Goal: Task Accomplishment & Management: Manage account settings

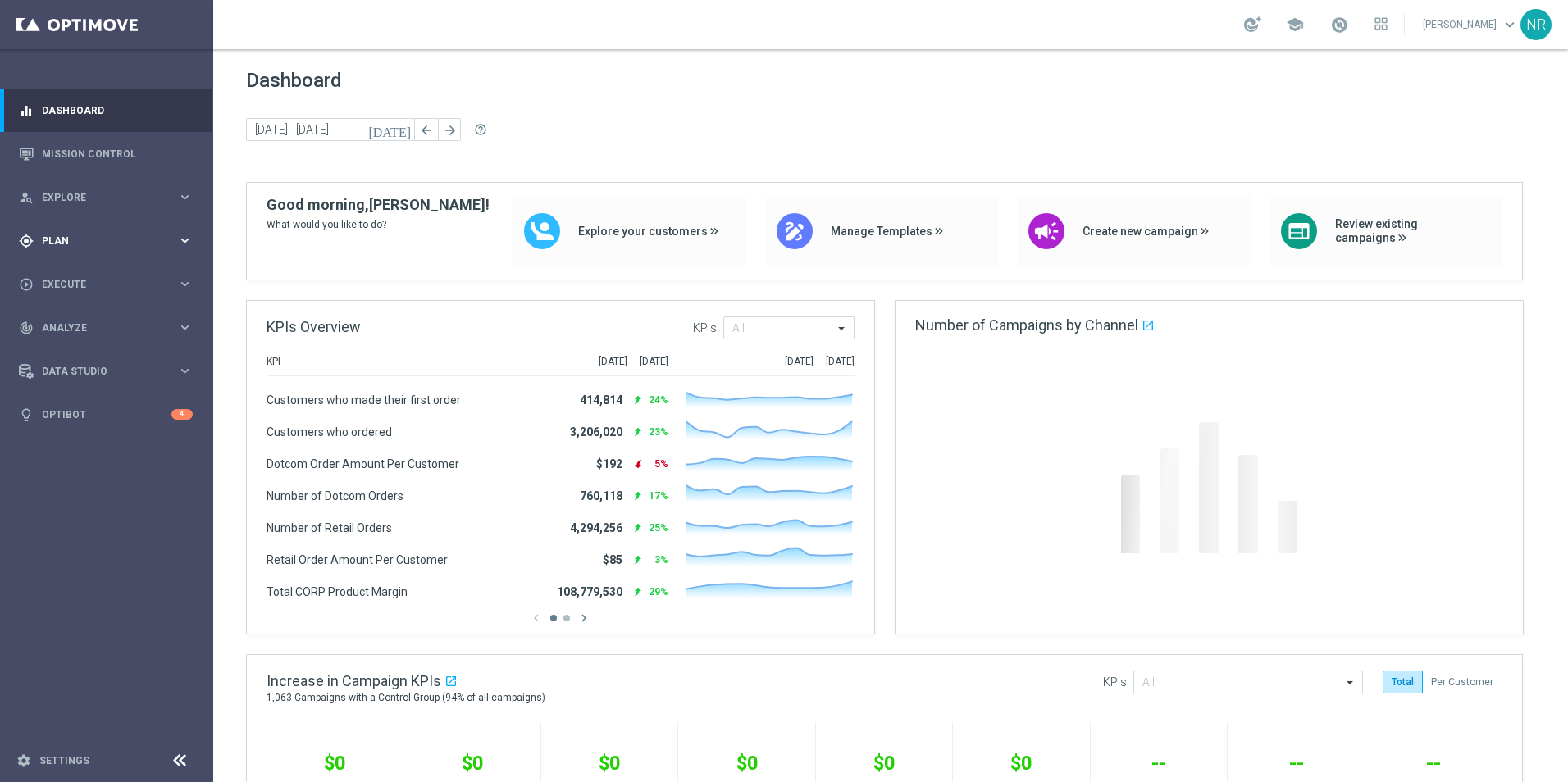
click at [96, 233] on div "gps_fixed Plan" at bounding box center [97, 240] width 158 height 14
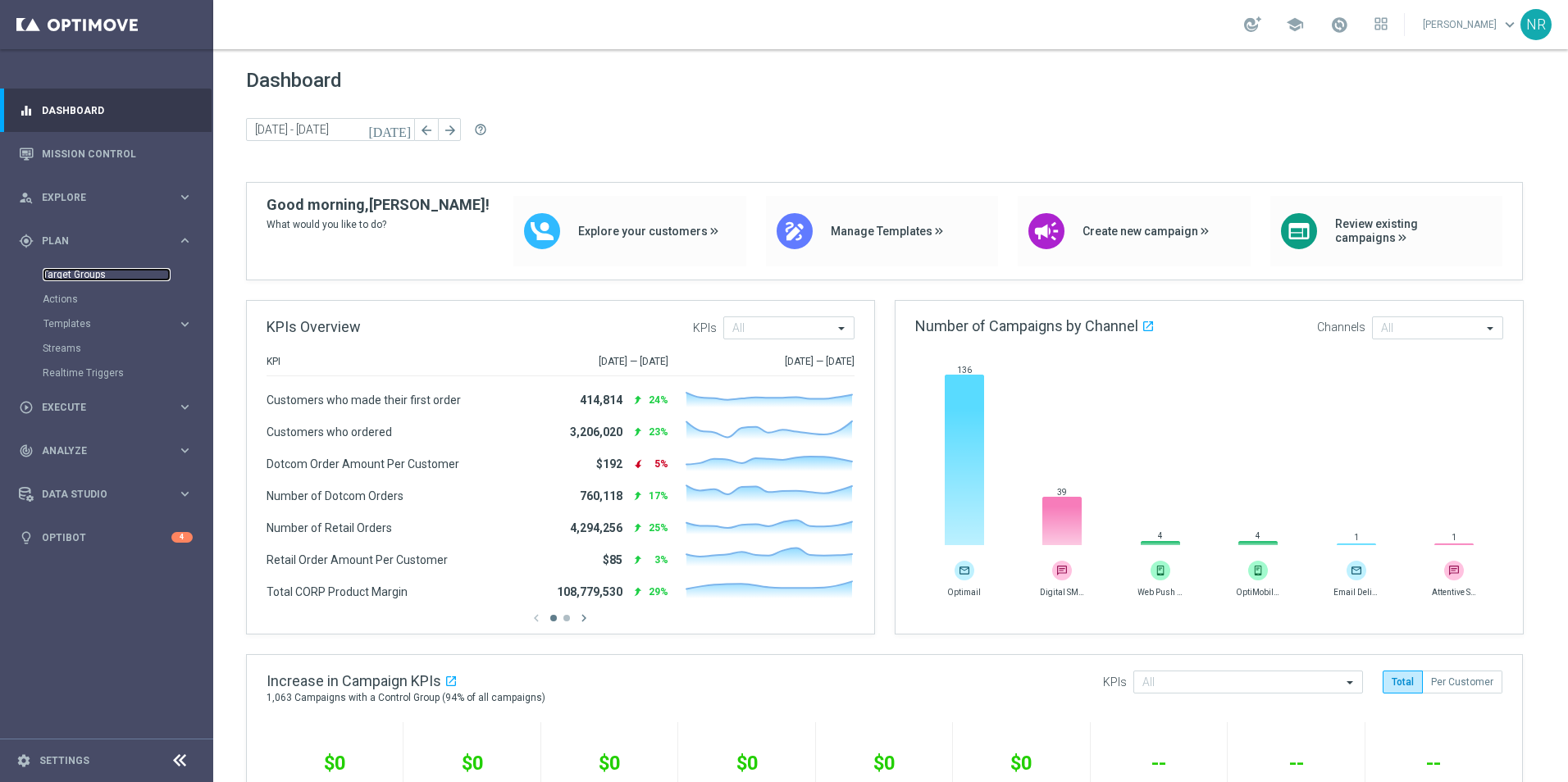
click at [75, 269] on link "Target Groups" at bounding box center [106, 275] width 128 height 14
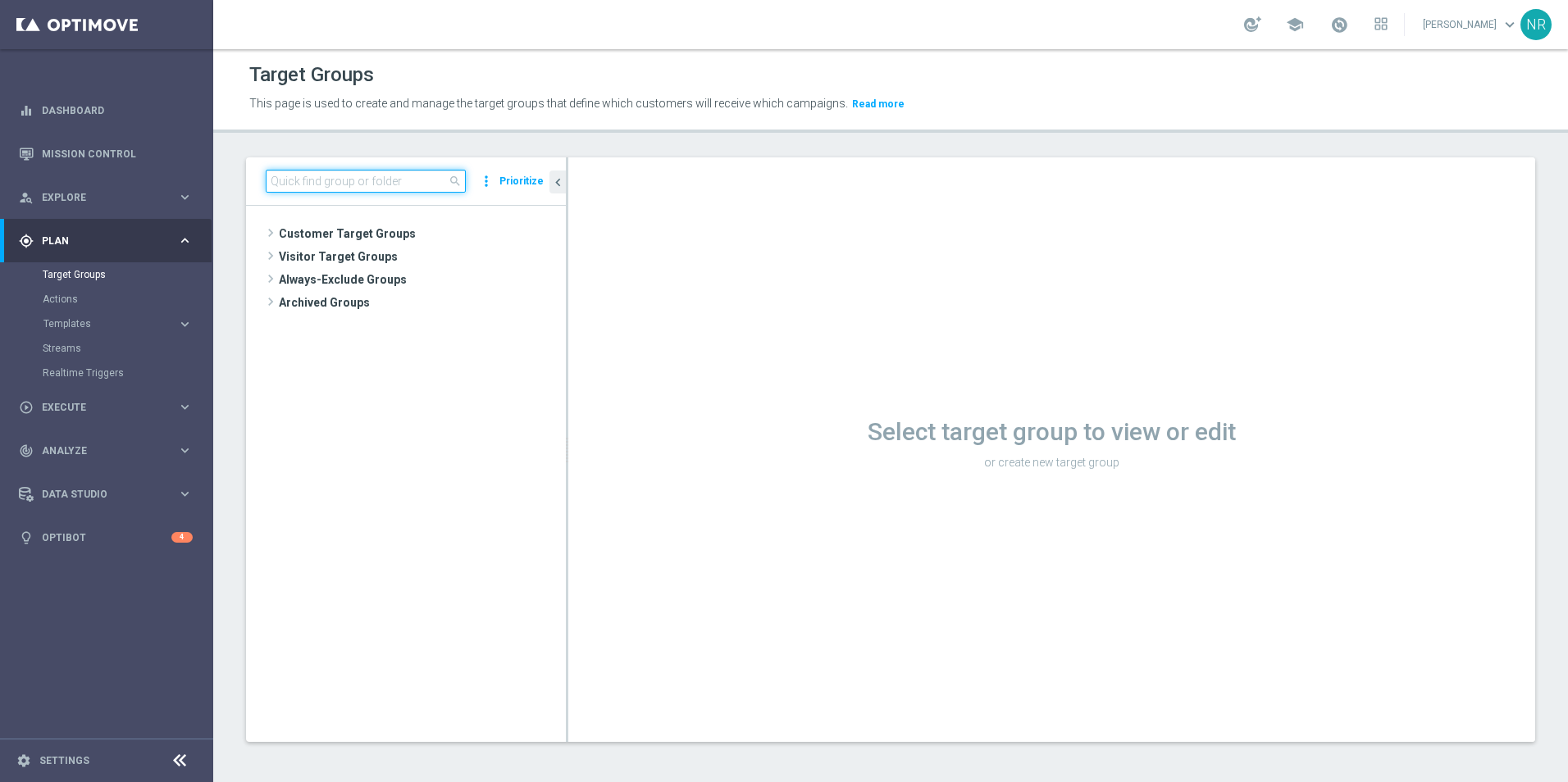
click at [312, 185] on input at bounding box center [365, 181] width 200 height 23
paste input "ER_OMNI_Easy Rewards Reactivation Stream_T1"
drag, startPoint x: 298, startPoint y: 182, endPoint x: 254, endPoint y: 181, distance: 44.0
click at [254, 181] on div "ER_OMNI_Easy Rewards Reactivation Stream_T1 close more_vert Prioritize" at bounding box center [406, 181] width 320 height 48
click at [354, 178] on input "ER_OMNI_Easy Rewards Reactivation Stream_T1" at bounding box center [365, 181] width 200 height 23
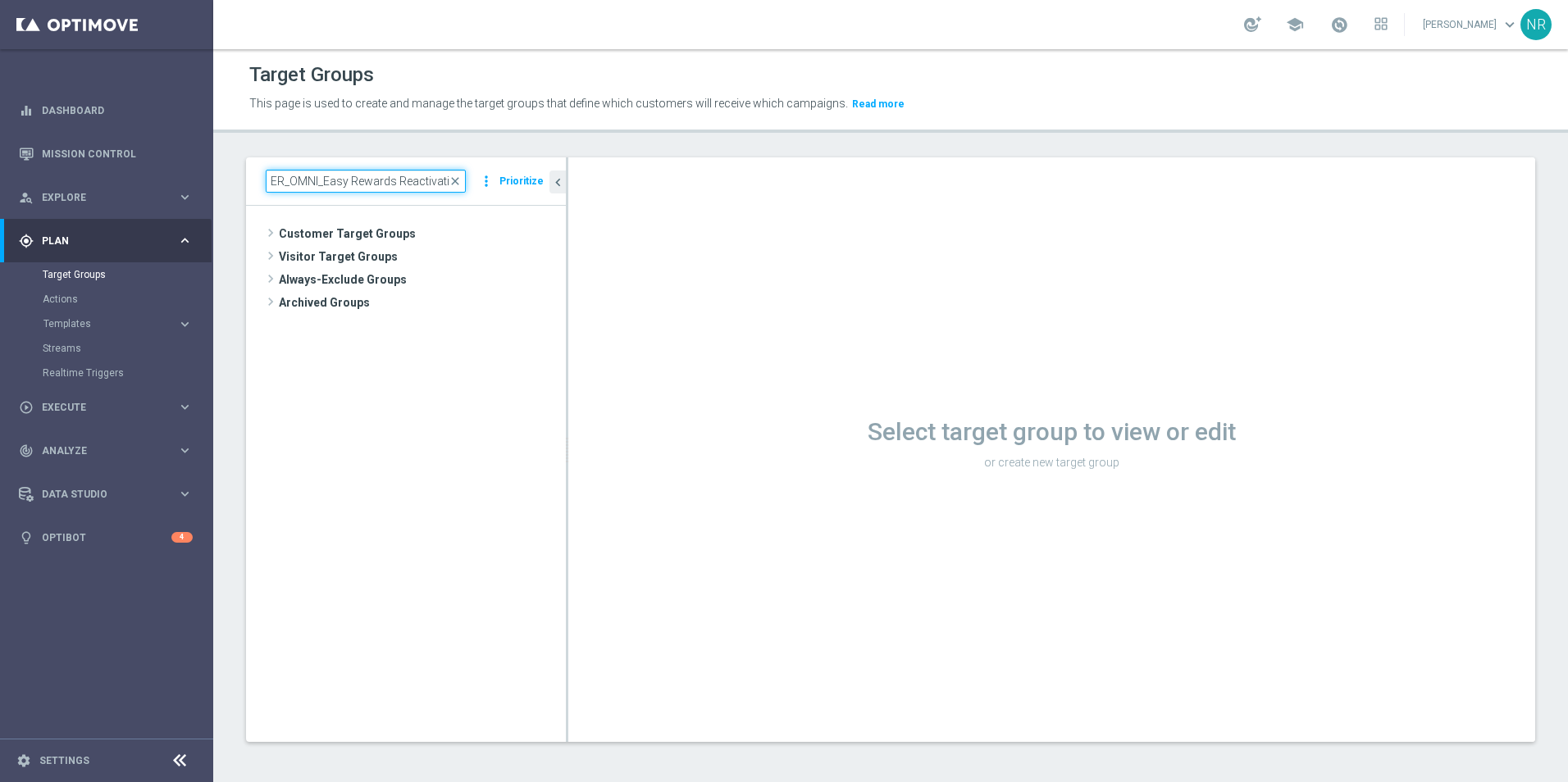
scroll to position [0, 65]
drag, startPoint x: 346, startPoint y: 178, endPoint x: 330, endPoint y: 185, distance: 17.5
click at [330, 185] on input "ER_OMNI_Easy Rewards Reactivation Stream_T1" at bounding box center [365, 181] width 200 height 23
type input "Reactivation Stream_T1"
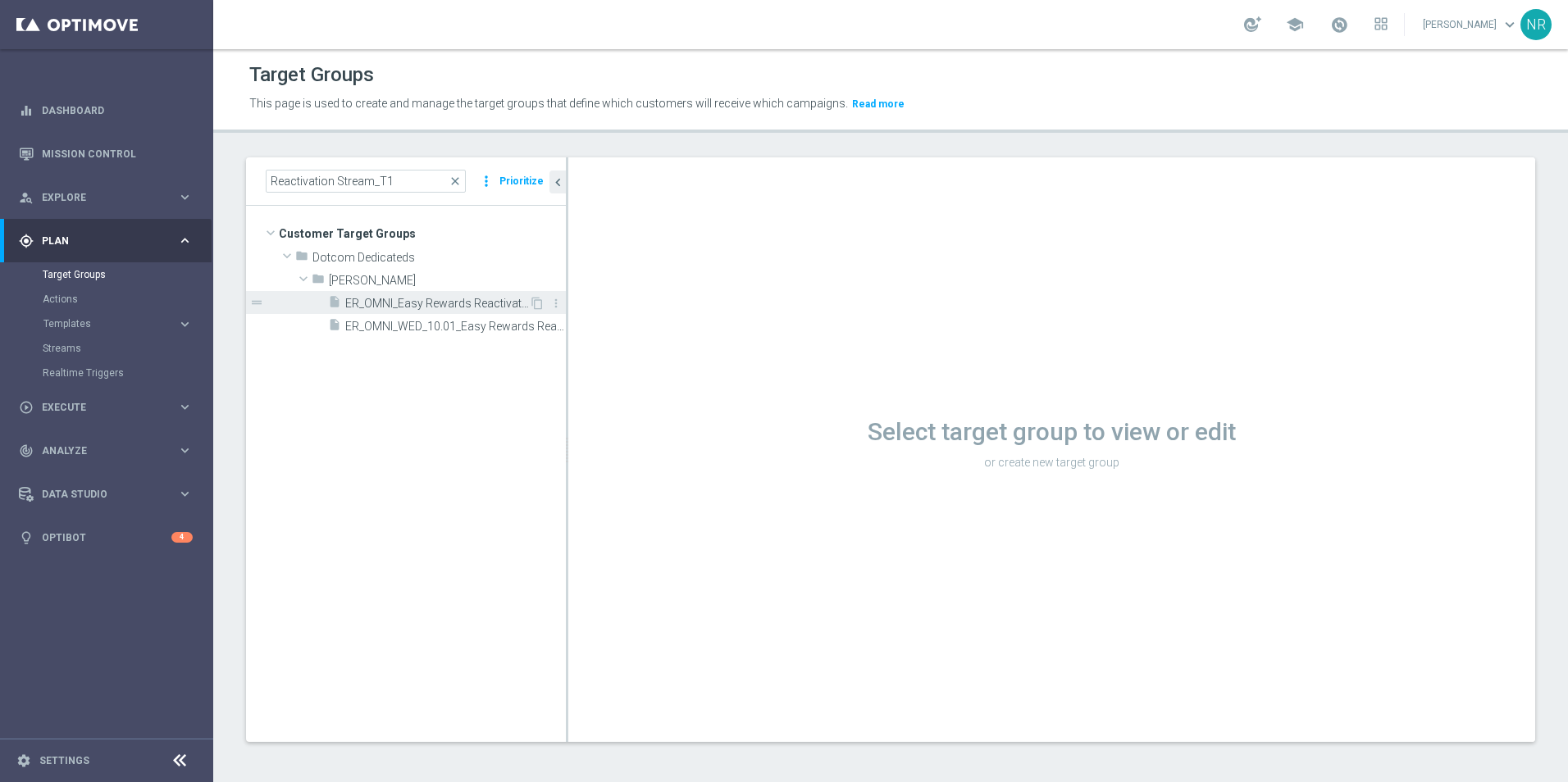
click at [482, 310] on span "ER_OMNI_Easy Rewards Reactivation Stream_T1" at bounding box center [436, 304] width 183 height 14
click at [239, 153] on div "Target Groups This page is used to create and manage the target groups that def…" at bounding box center [890, 415] width 1354 height 733
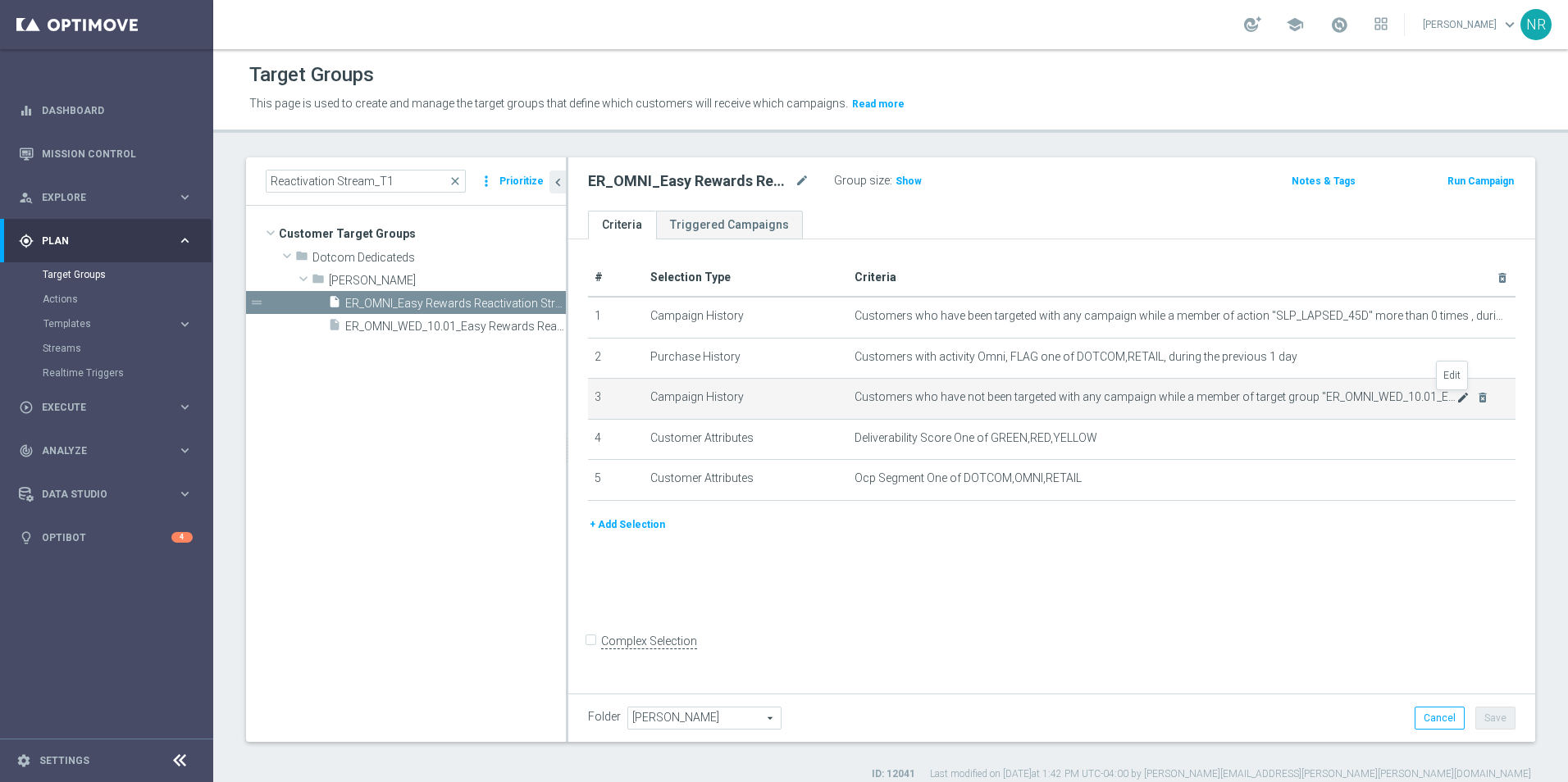
click at [1456, 400] on icon "mode_edit" at bounding box center [1463, 398] width 14 height 14
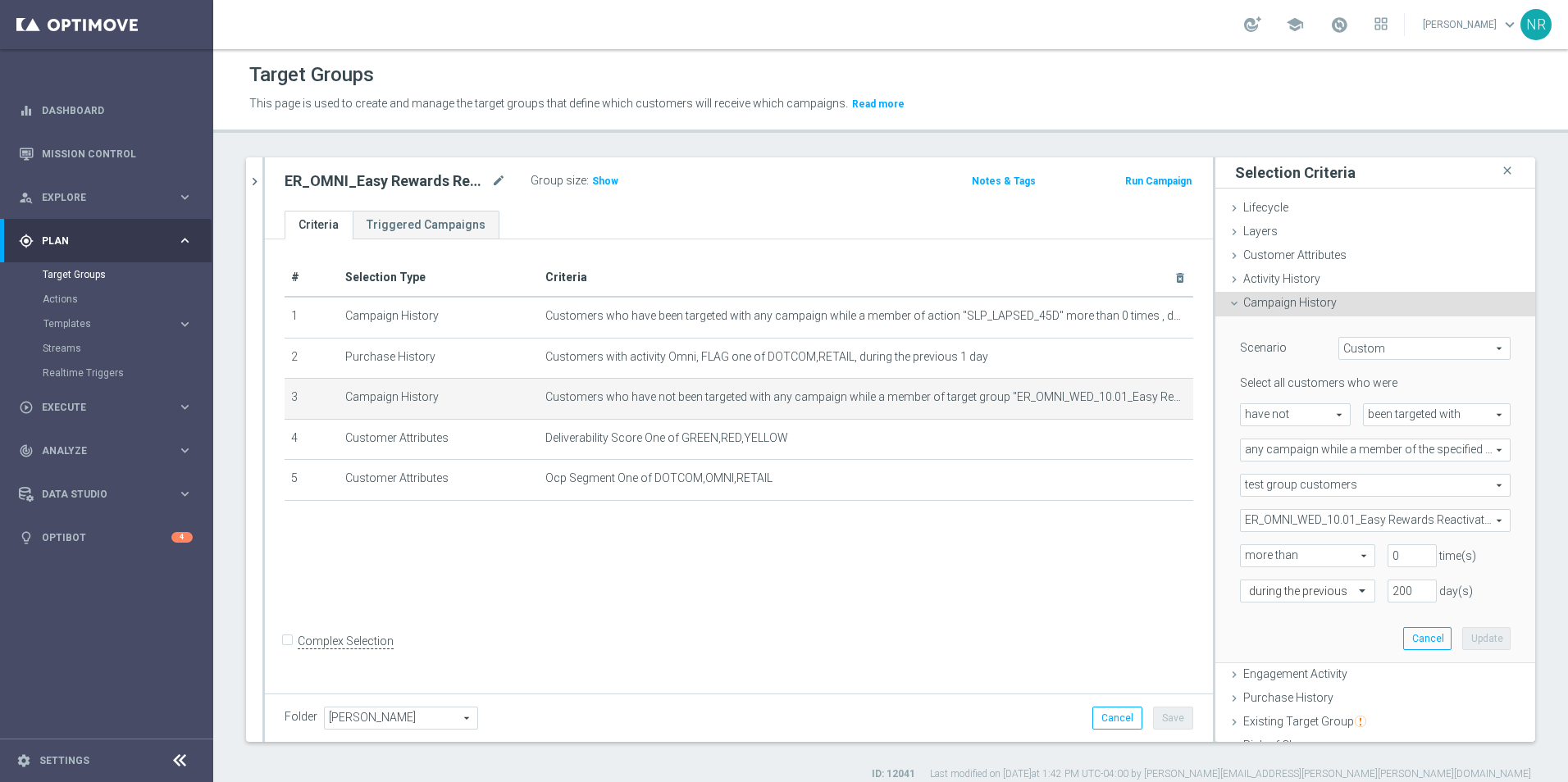
click at [1396, 520] on span "ER_OMNI_WED_10.01_Easy Rewards Reactivation Stream_T1" at bounding box center [1375, 520] width 269 height 21
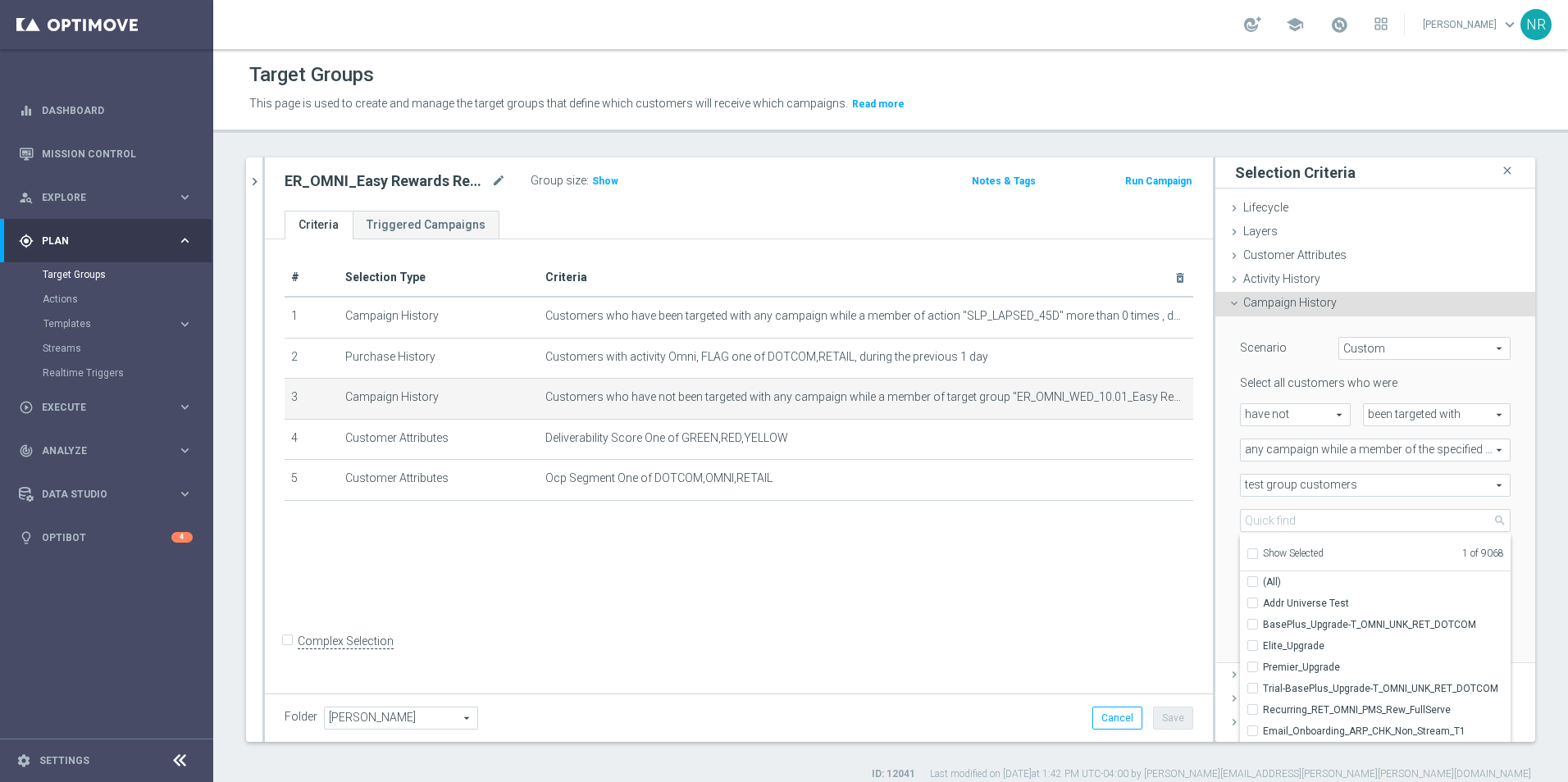
click at [1287, 551] on span "Show Selected" at bounding box center [1293, 554] width 61 height 12
click at [1257, 551] on input "Show Selected" at bounding box center [1251, 556] width 11 height 11
checkbox input "true"
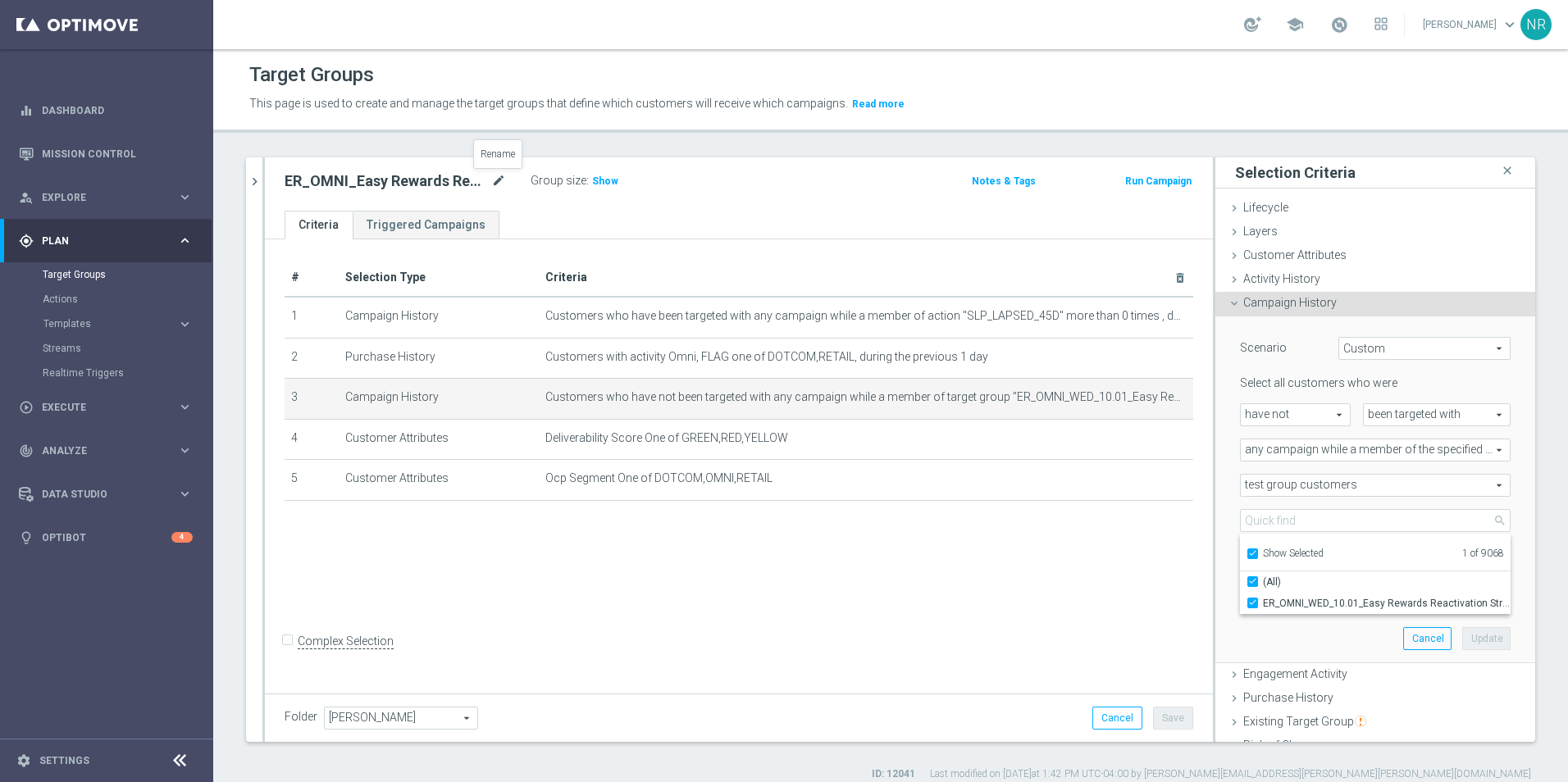
click at [492, 180] on icon "mode_edit" at bounding box center [498, 181] width 14 height 19
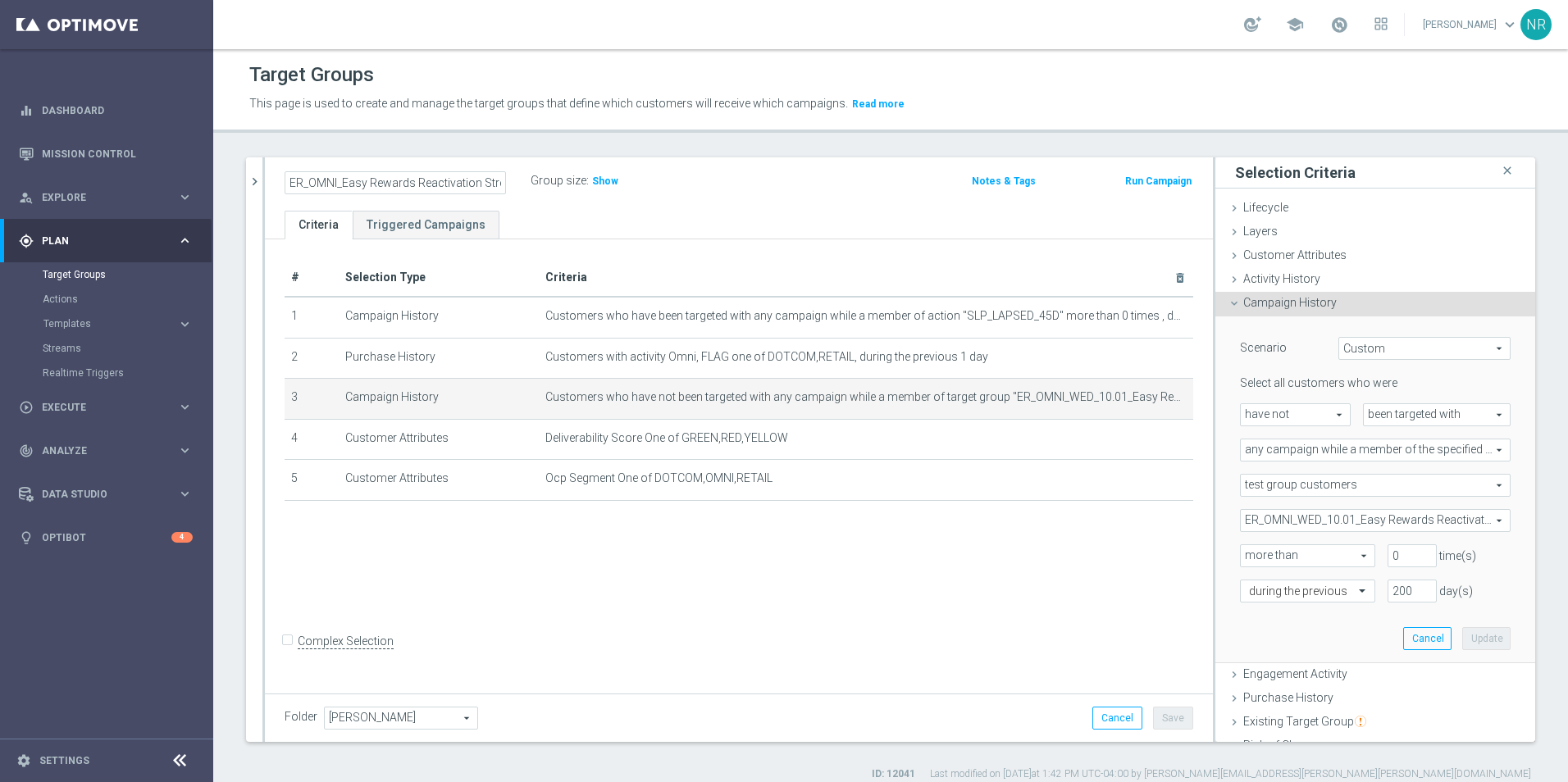
scroll to position [0, 35]
click at [1369, 513] on span "ER_OMNI_WED_10.01_Easy Rewards Reactivation Stream_T1" at bounding box center [1375, 520] width 269 height 21
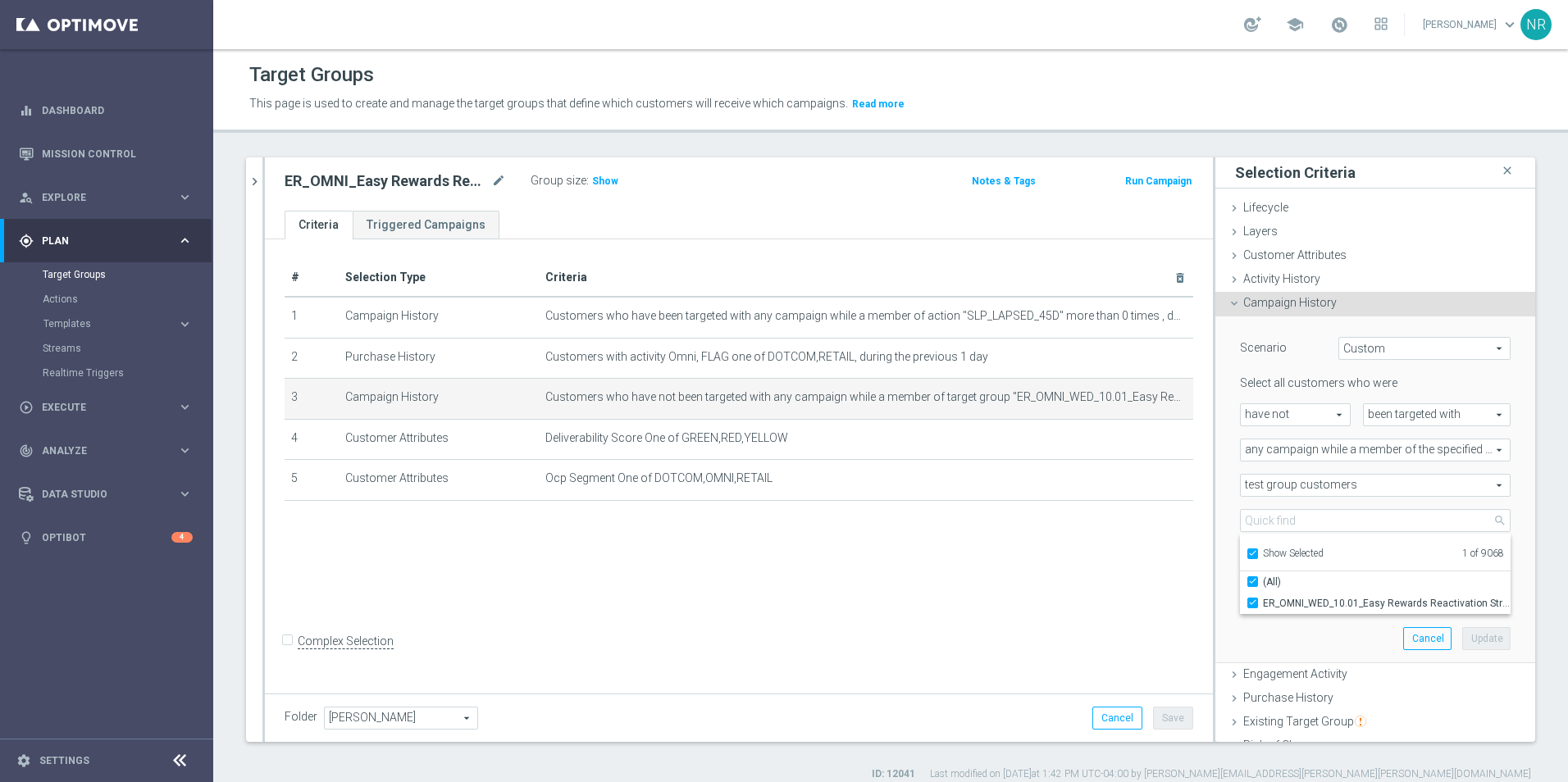
click at [1284, 556] on span "Show Selected" at bounding box center [1293, 554] width 61 height 12
click at [1257, 556] on input "Show Selected" at bounding box center [1251, 556] width 11 height 11
checkbox input "false"
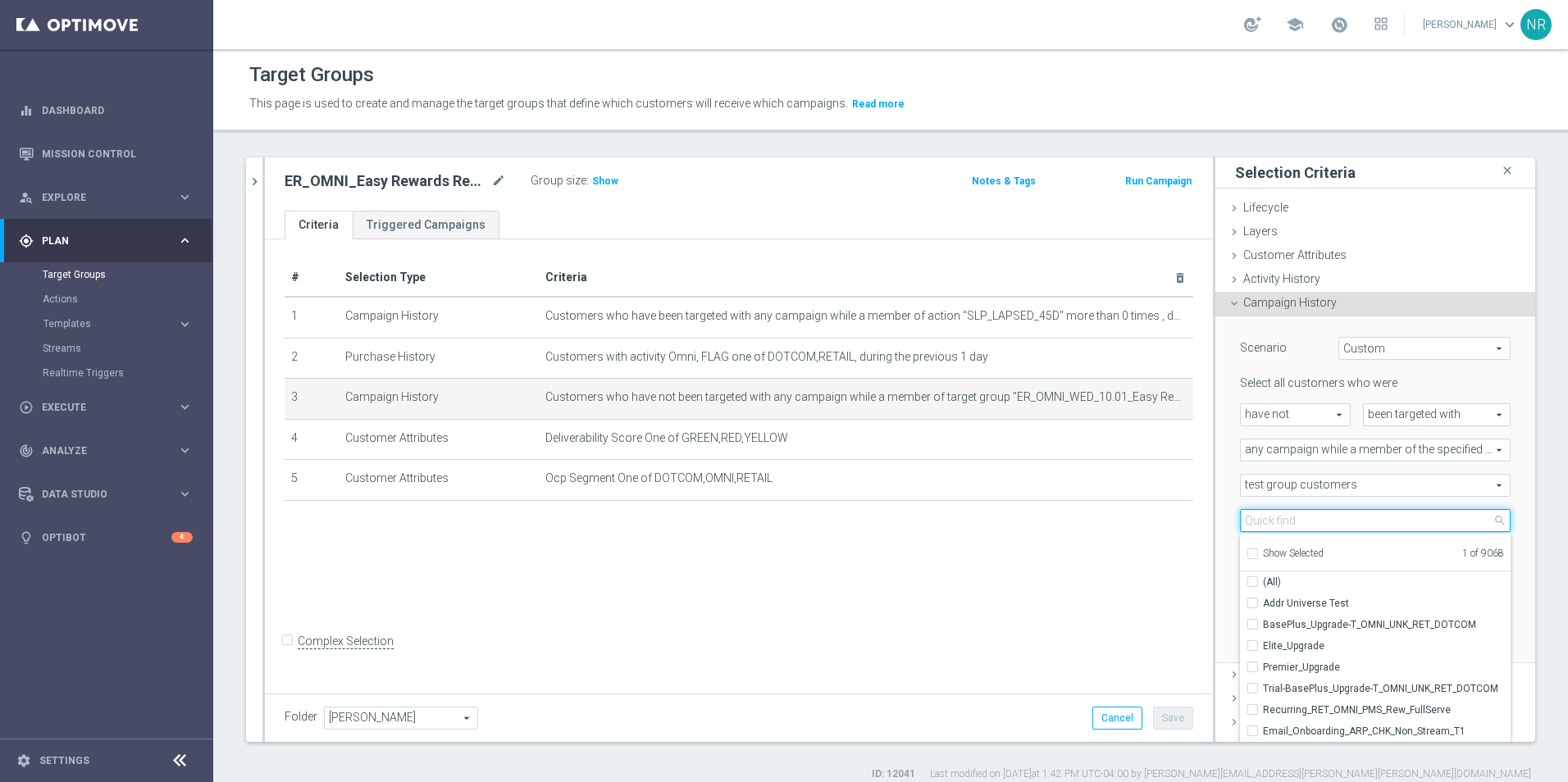
click at [1281, 517] on input "search" at bounding box center [1375, 520] width 270 height 23
paste input "ER_OMNI_Easy Rewards Reactivation Stream_T1"
type input "ER_OMNI_Easy Rewards Reactivation Stream_T1"
checkbox input "true"
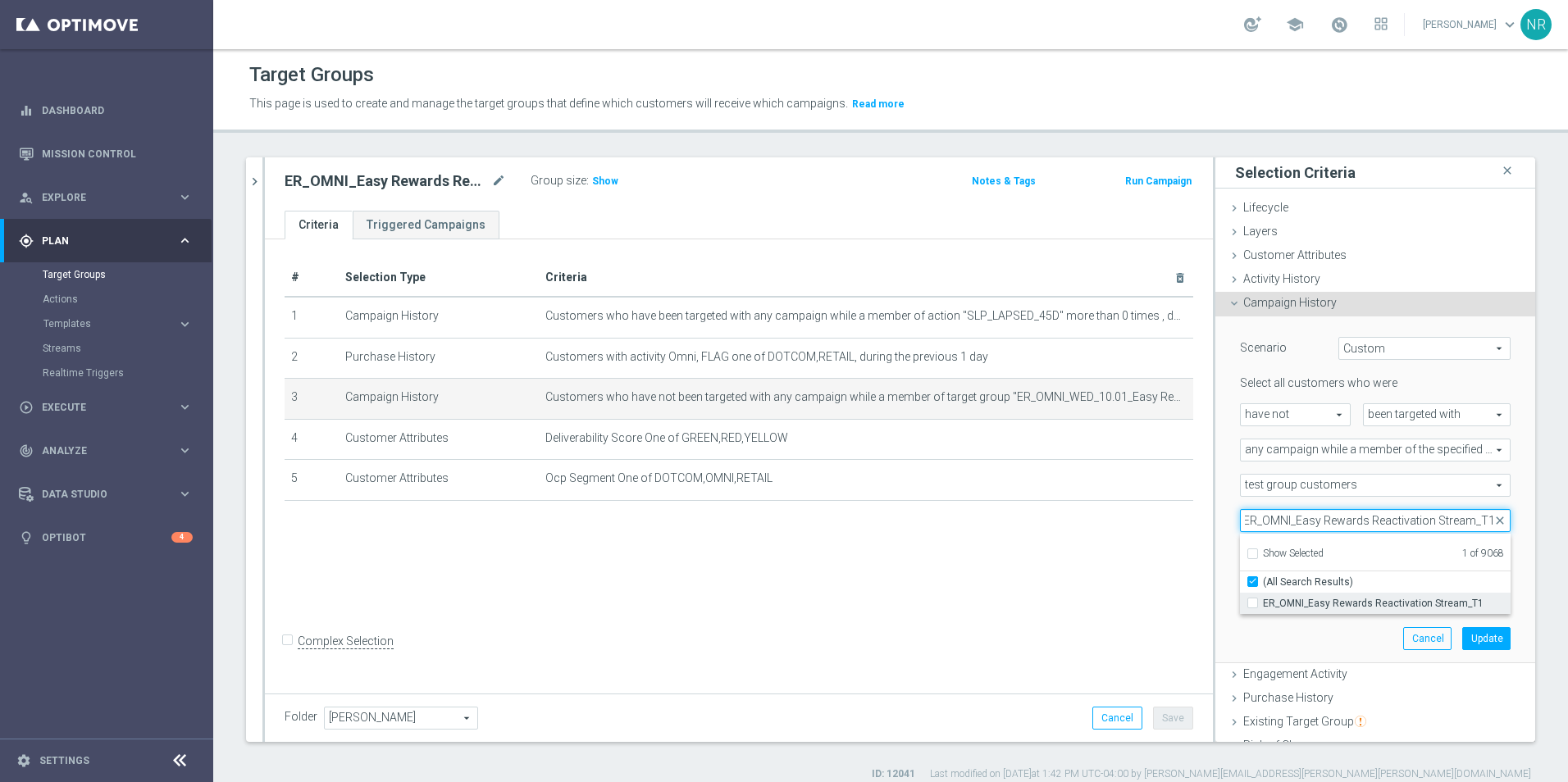
type input "ER_OMNI_Easy Rewards Reactivation Stream_T1"
click at [1327, 603] on span "ER_OMNI_Easy Rewards Reactivation Stream_T1" at bounding box center [1386, 604] width 248 height 14
click at [1263, 603] on input "ER_OMNI_Easy Rewards Reactivation Stream_T1" at bounding box center [1257, 603] width 11 height 11
checkbox input "true"
type input "Selected 2 of 9068"
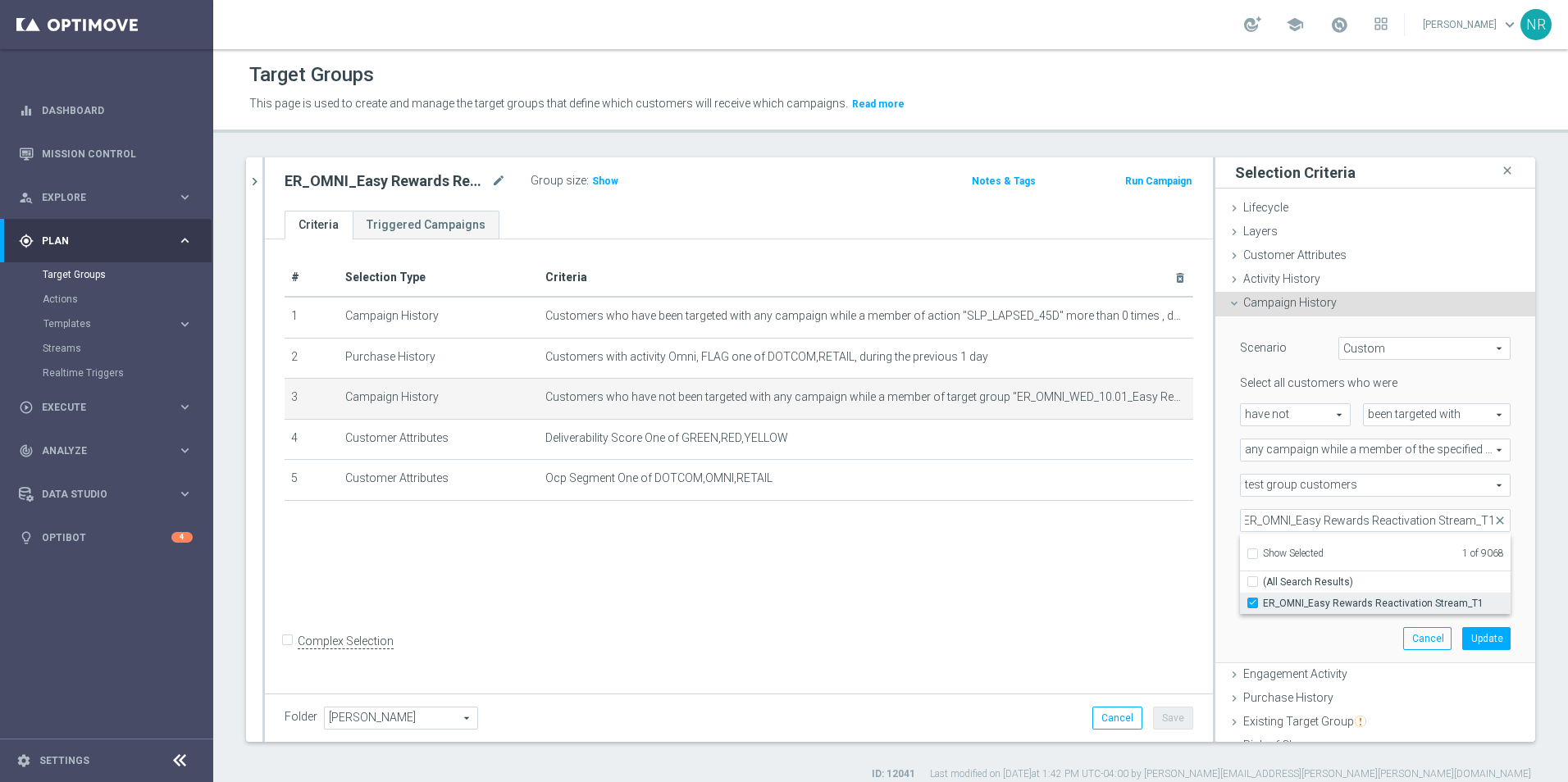
checkbox input "false"
click at [1462, 632] on button "Update" at bounding box center [1486, 638] width 48 height 23
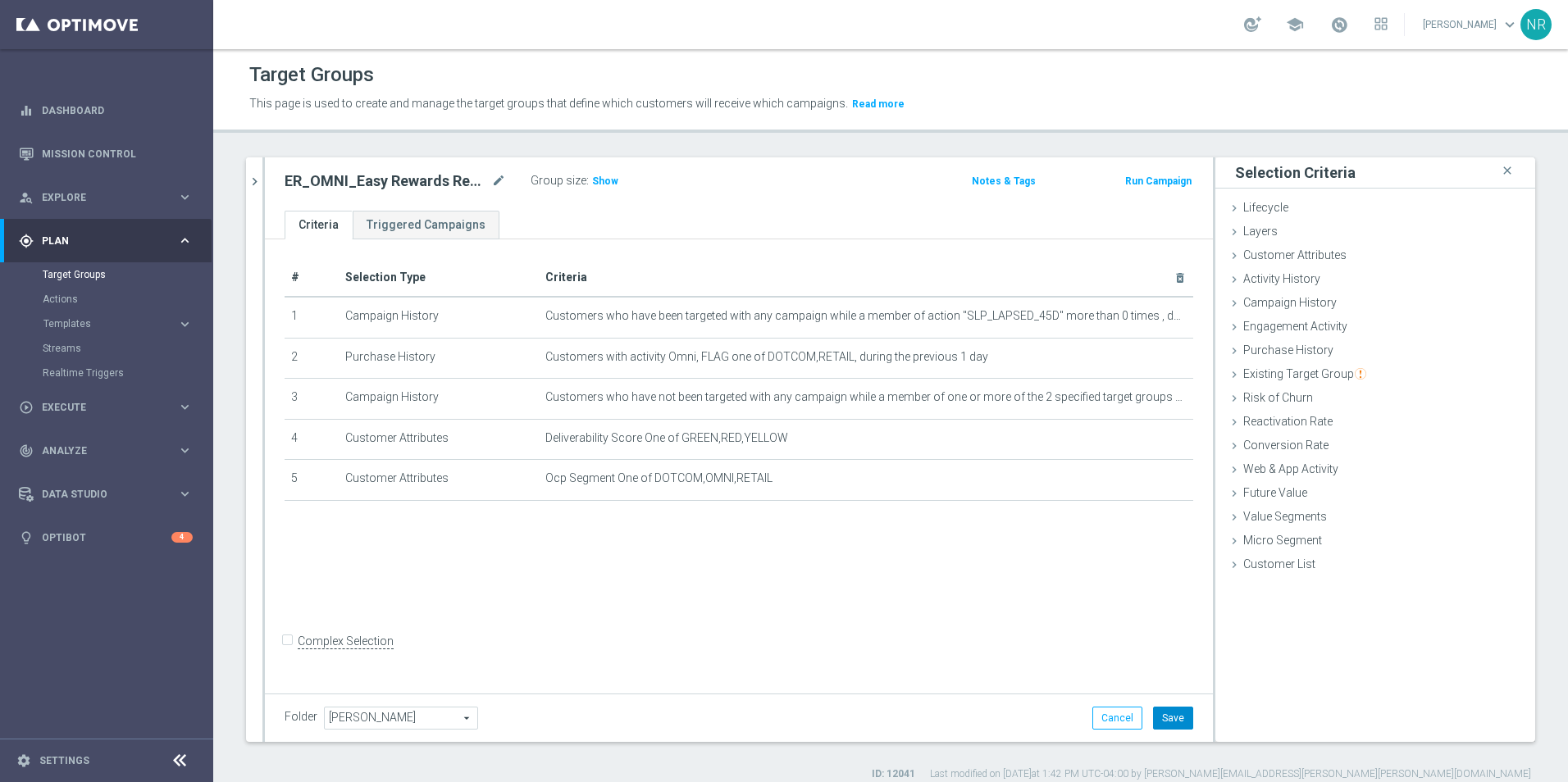
click at [1173, 717] on button "Save" at bounding box center [1173, 718] width 41 height 23
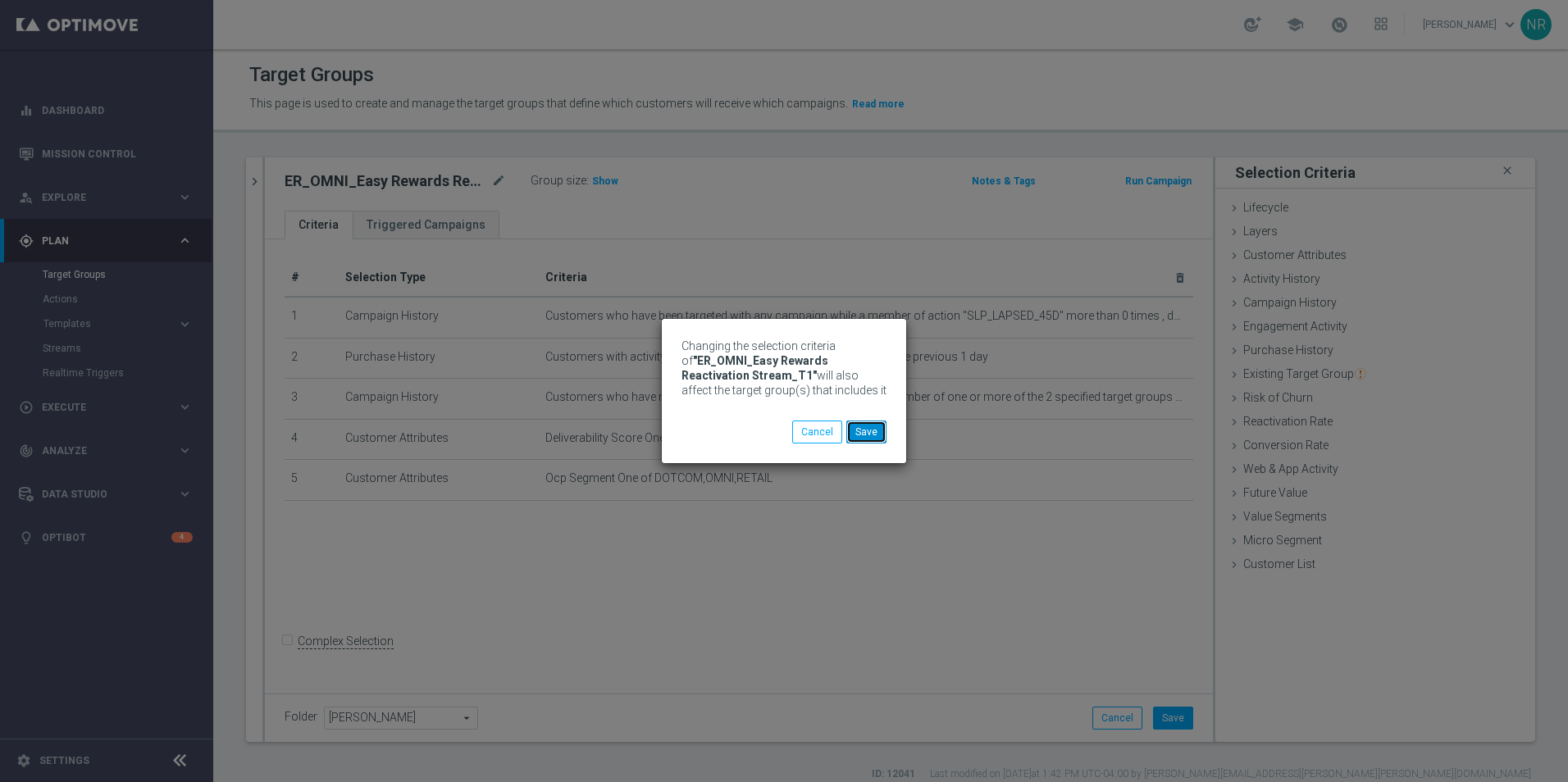
click at [860, 428] on button "Save" at bounding box center [866, 432] width 41 height 23
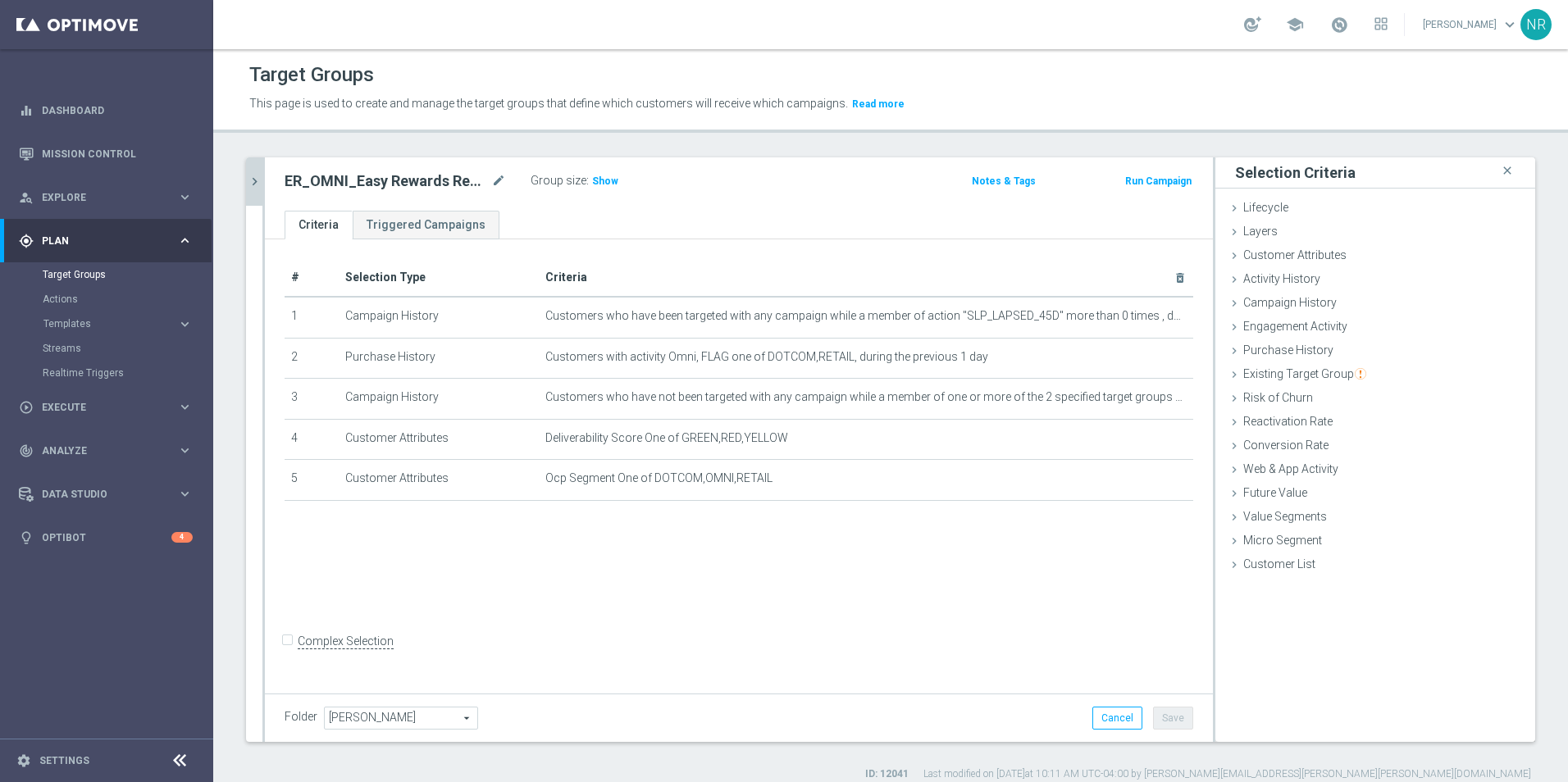
click at [261, 185] on icon "chevron_right" at bounding box center [254, 182] width 15 height 15
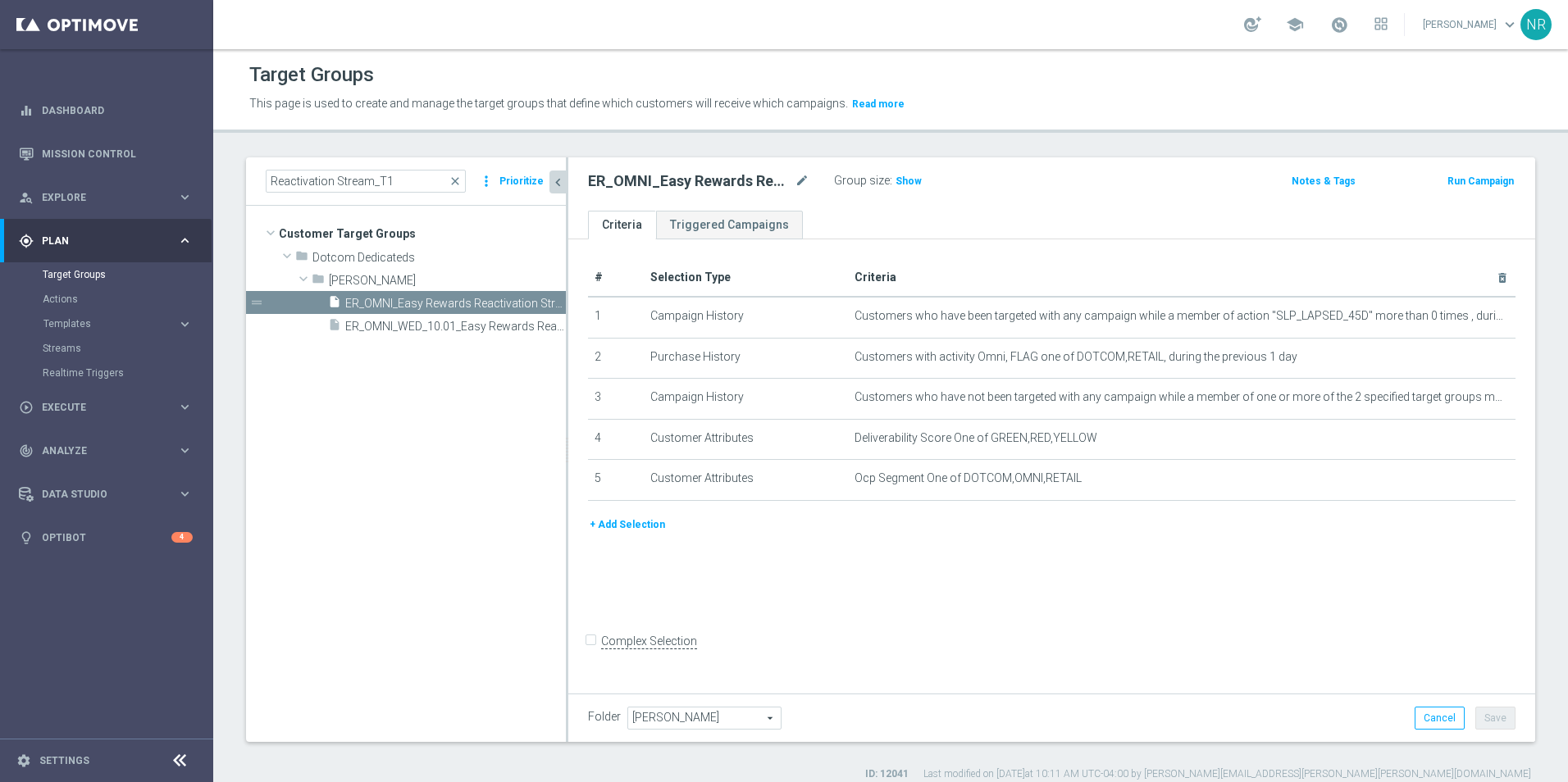
click at [459, 181] on span "close" at bounding box center [456, 182] width 14 height 14
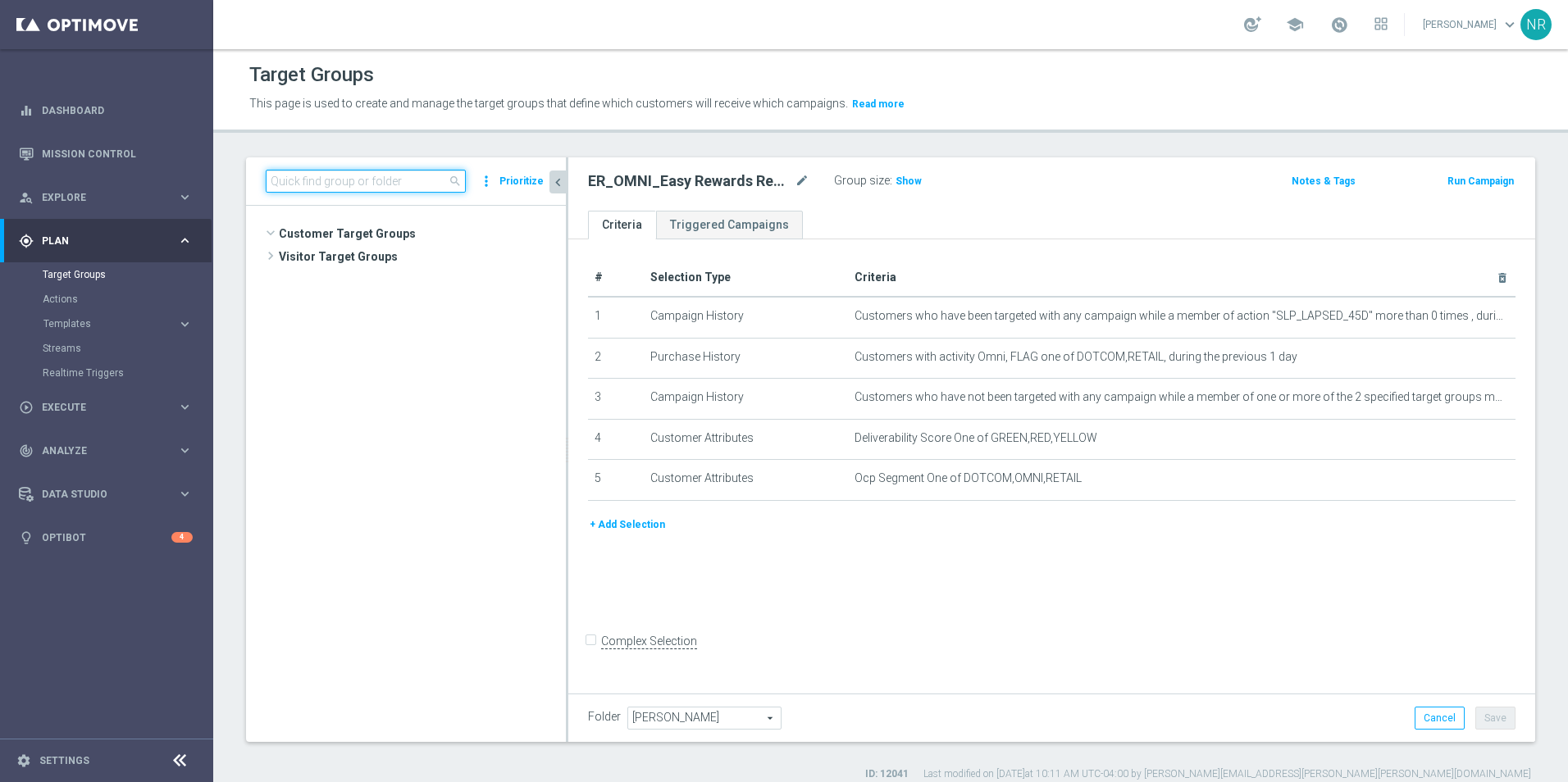
scroll to position [1545, 0]
click at [344, 181] on input at bounding box center [365, 181] width 200 height 23
paste input "ER_OMNI_WED_10.01_Easy Rewards Reactivation Stream_T1"
type input "ER_OMNI_WED_10.01_Easy Rewards Reactivation Stream_T1"
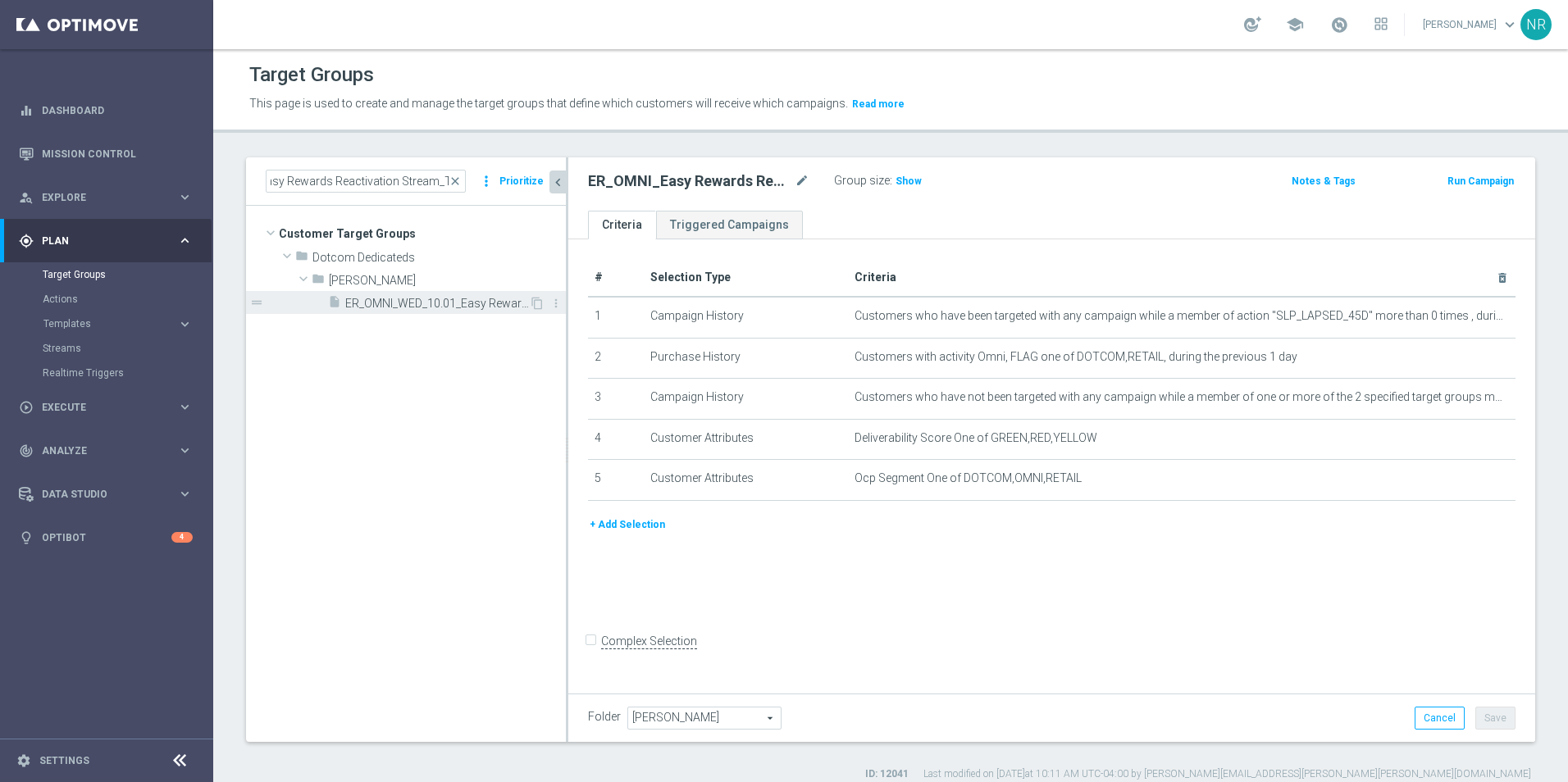
click at [416, 307] on span "ER_OMNI_WED_10.01_Easy Rewards Reactivation Stream_T1" at bounding box center [436, 304] width 183 height 14
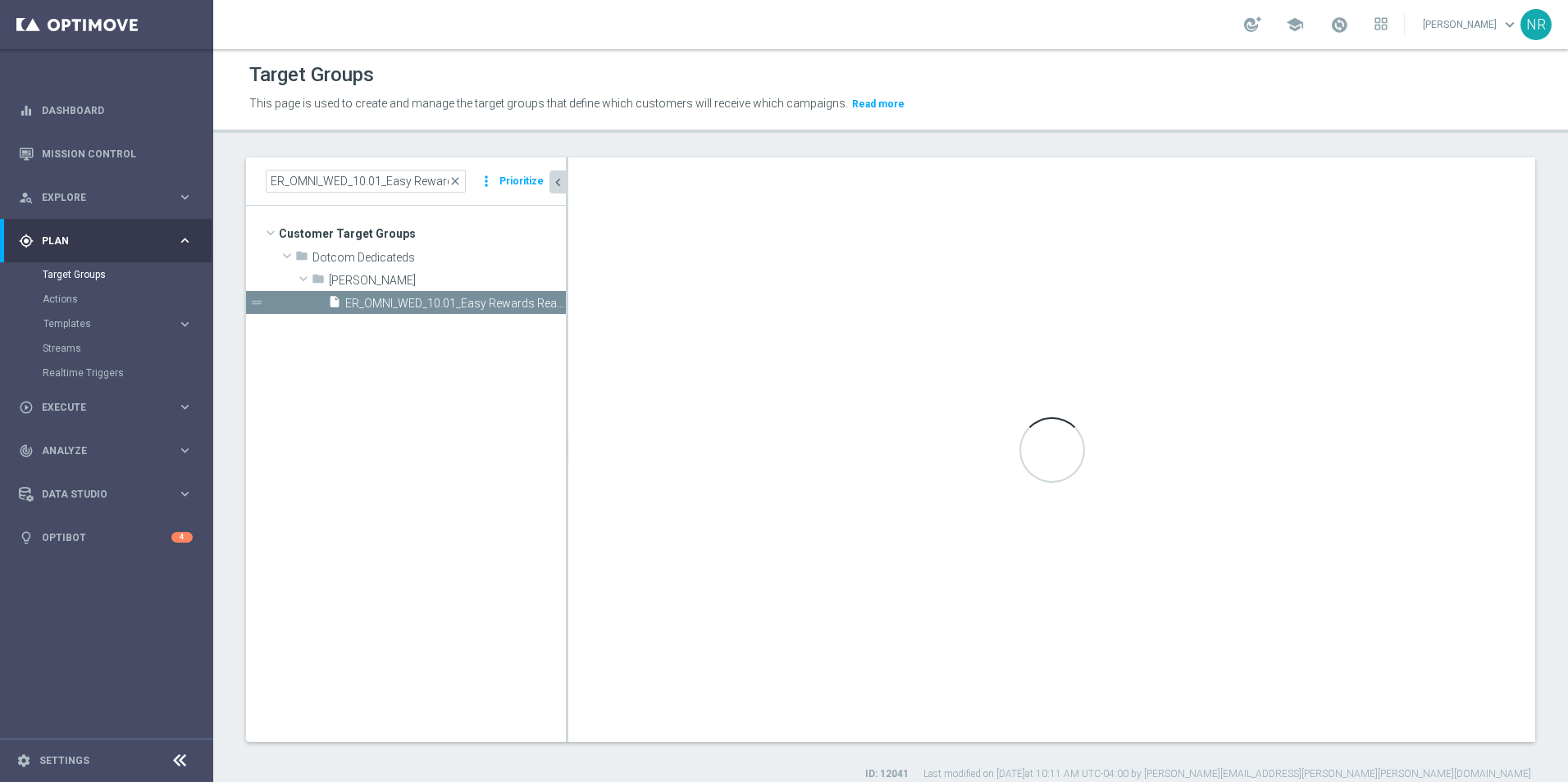
checkbox input "true"
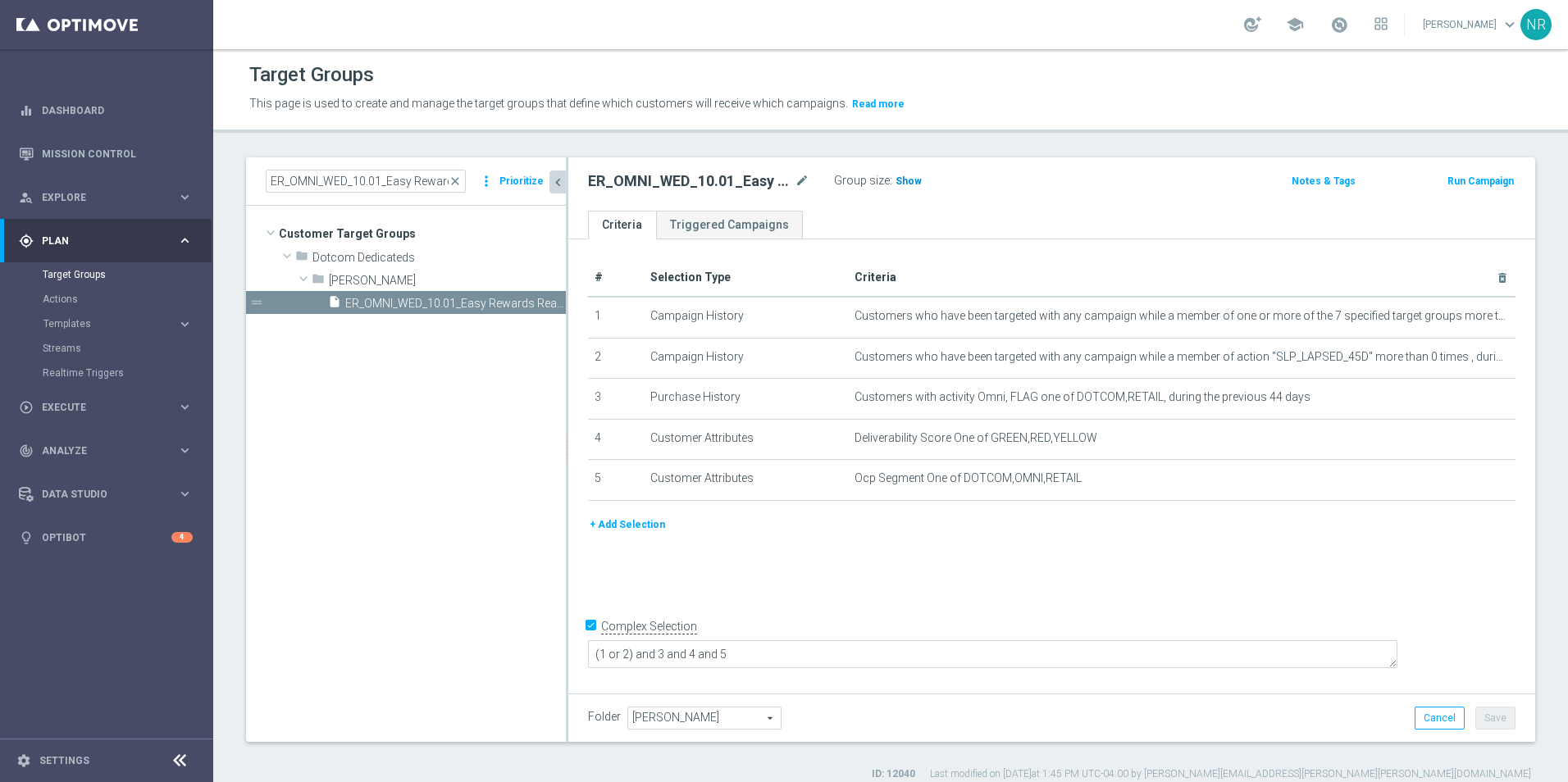
click at [915, 176] on span "Show" at bounding box center [908, 182] width 26 height 12
click at [1254, 200] on div "ER_OMNI_WED_10.01_Easy Rewards Reactivation Stream_T1 mode_edit Group size : 25…" at bounding box center [1052, 183] width 967 height 53
